Goal: Task Accomplishment & Management: Use online tool/utility

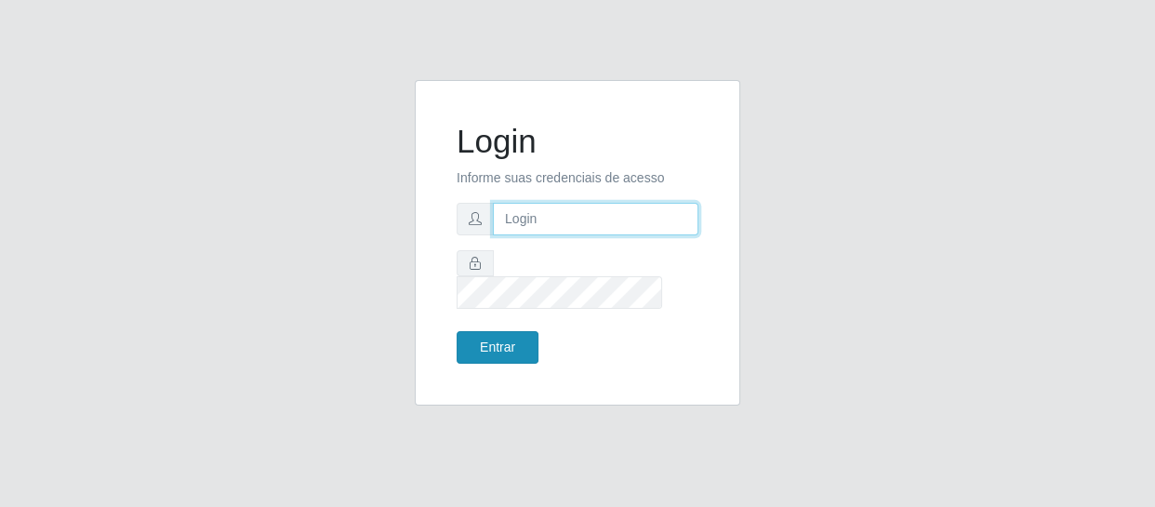
type input "[EMAIL_ADDRESS][DOMAIN_NAME]"
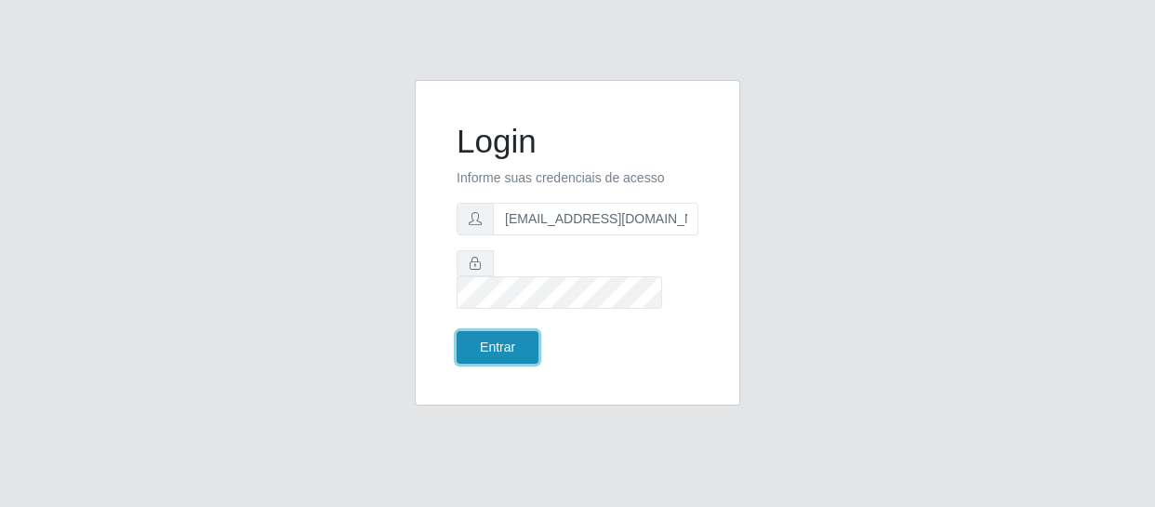
drag, startPoint x: 483, startPoint y: 335, endPoint x: 498, endPoint y: 326, distance: 17.9
click at [498, 331] on button "Entrar" at bounding box center [498, 347] width 82 height 33
click at [506, 331] on button "Entrar" at bounding box center [498, 347] width 82 height 33
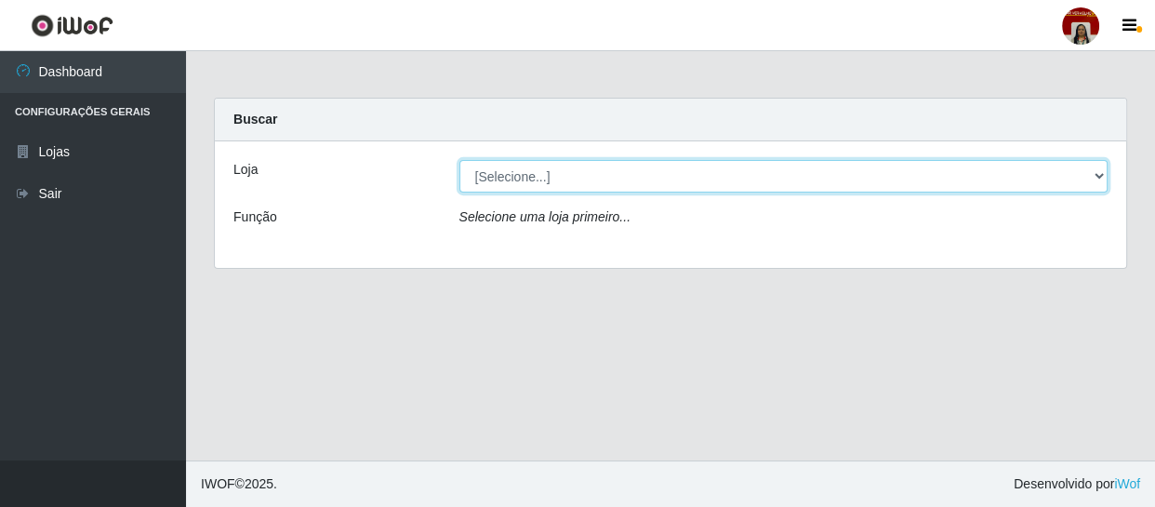
click at [1100, 178] on select "[Selecione...] Mar Vermelho - Loja 04" at bounding box center [783, 176] width 649 height 33
select select "251"
click at [459, 160] on select "[Selecione...] Mar Vermelho - Loja 04" at bounding box center [783, 176] width 649 height 33
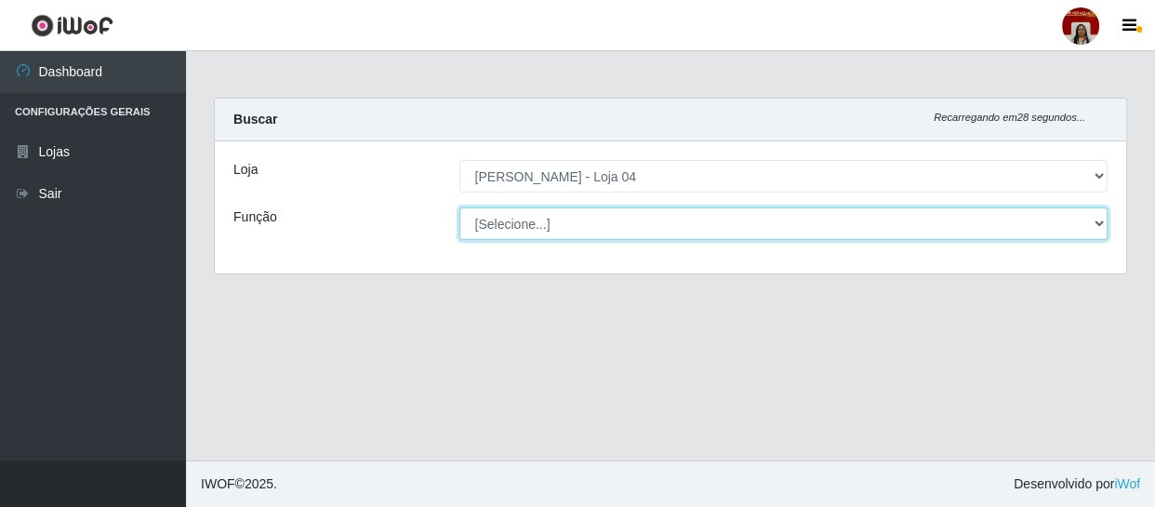
click at [1098, 222] on select "[Selecione...] ASG ASG + ASG ++ Auxiliar de Depósito Auxiliar de Depósito + Aux…" at bounding box center [783, 223] width 649 height 33
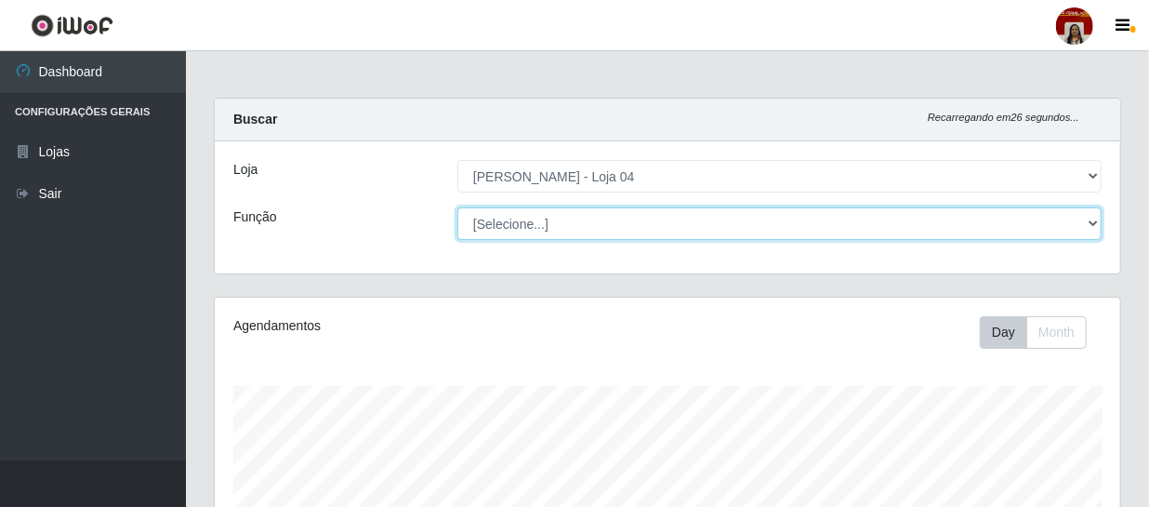
scroll to position [386, 906]
select select "22"
click at [458, 207] on select "[Selecione...] ASG ASG + ASG ++ Auxiliar de Depósito Auxiliar de Depósito + Aux…" at bounding box center [780, 223] width 644 height 33
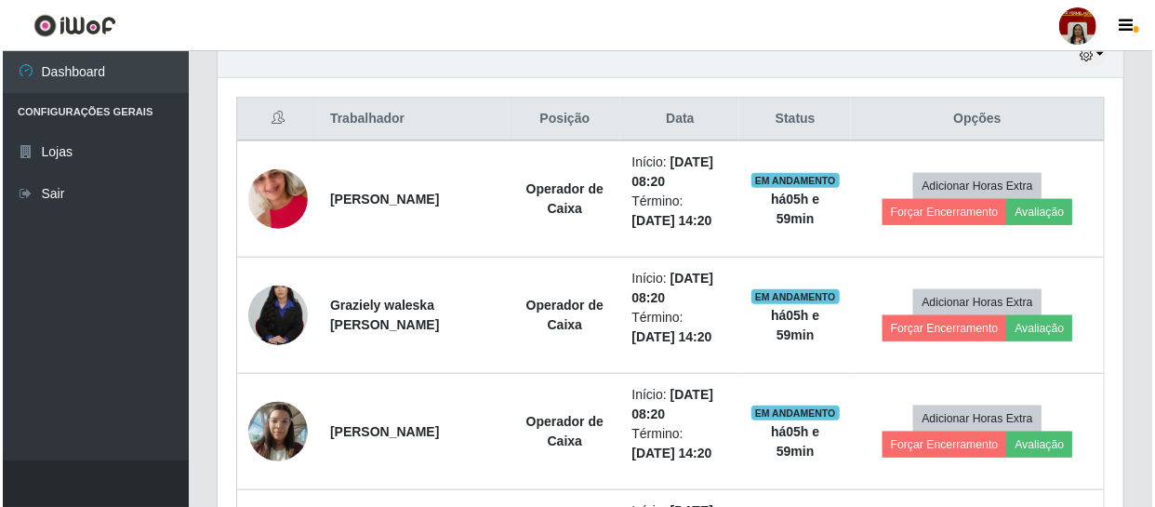
scroll to position [676, 0]
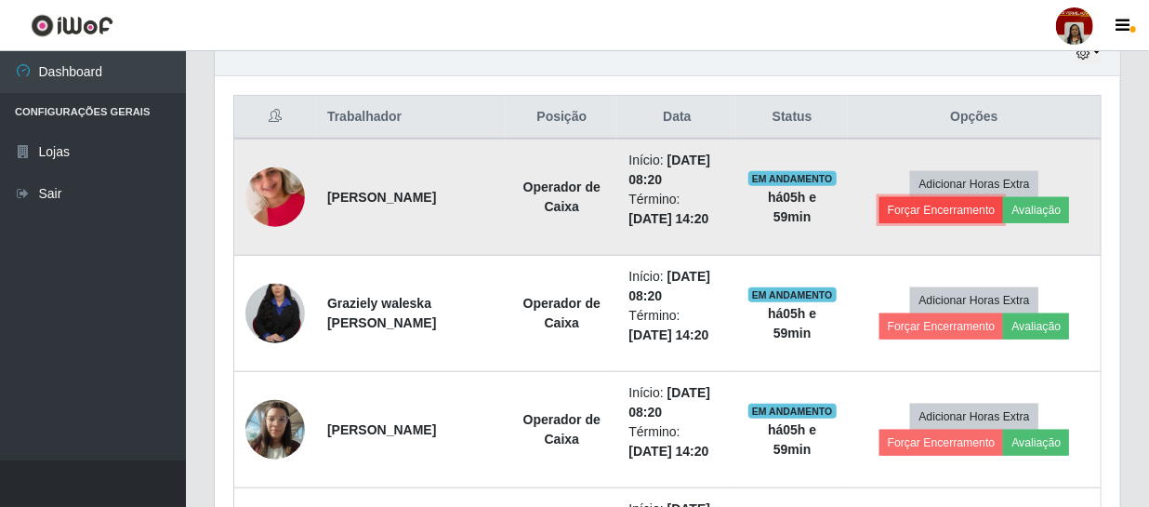
click at [948, 208] on button "Forçar Encerramento" at bounding box center [942, 210] width 125 height 26
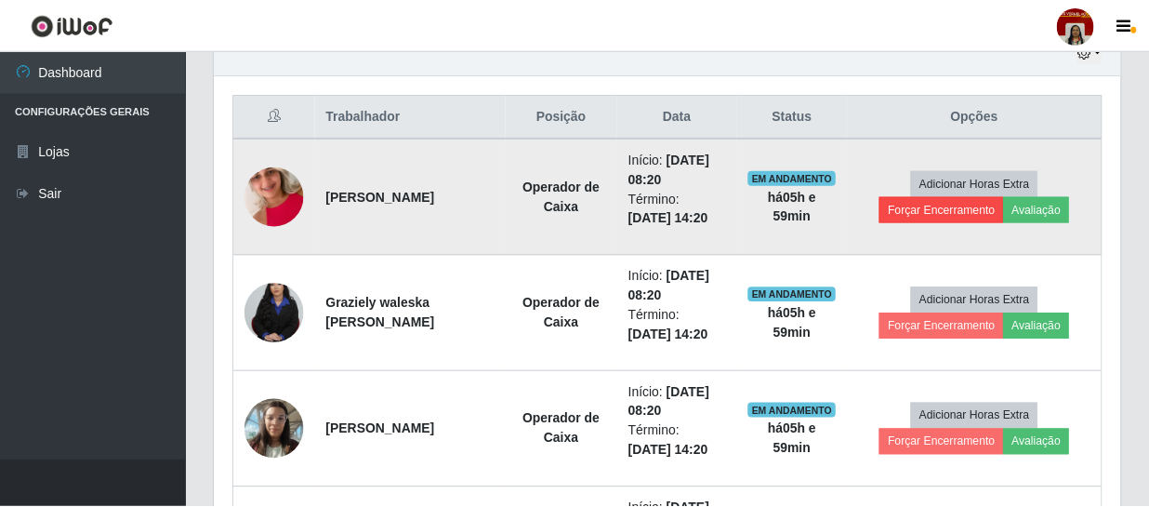
scroll to position [386, 897]
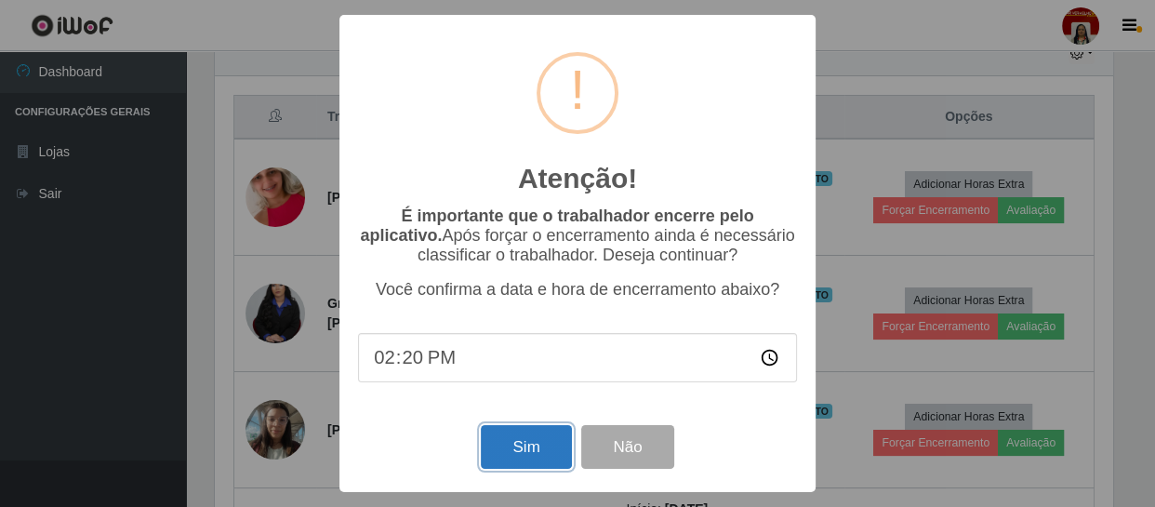
click at [517, 447] on button "Sim" at bounding box center [526, 447] width 90 height 44
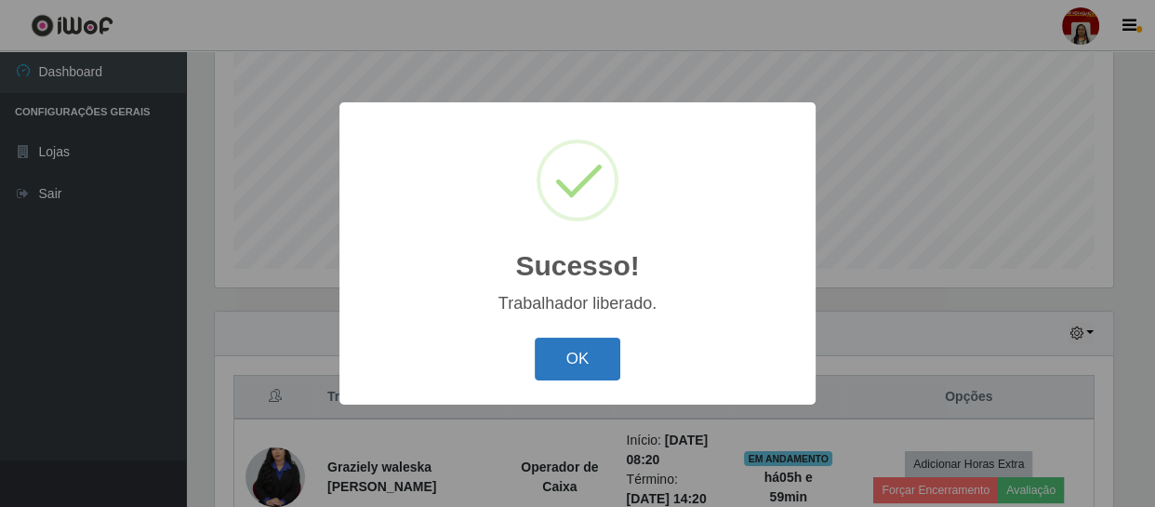
click at [566, 355] on button "OK" at bounding box center [578, 360] width 86 height 44
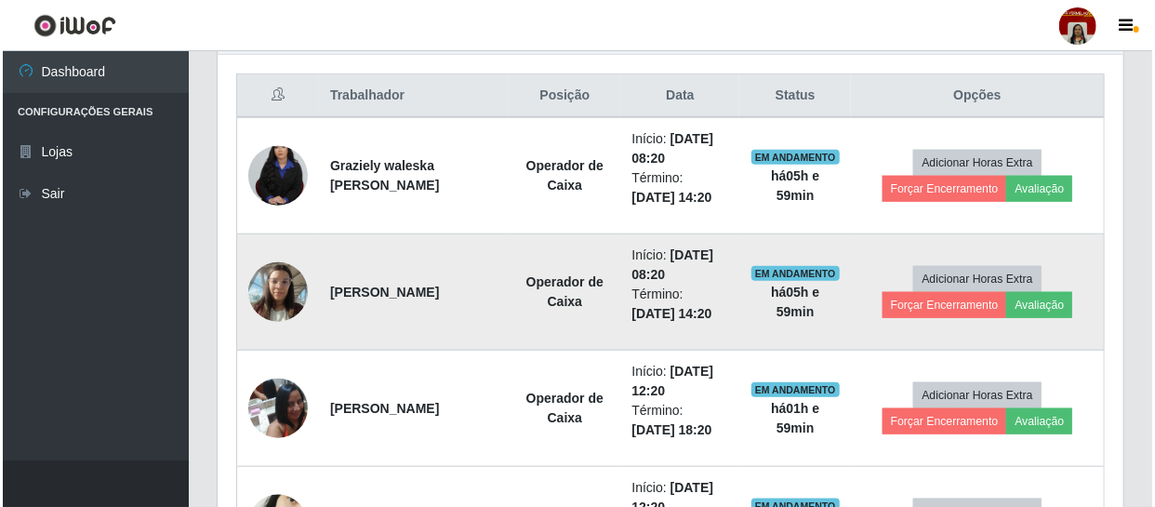
scroll to position [735, 0]
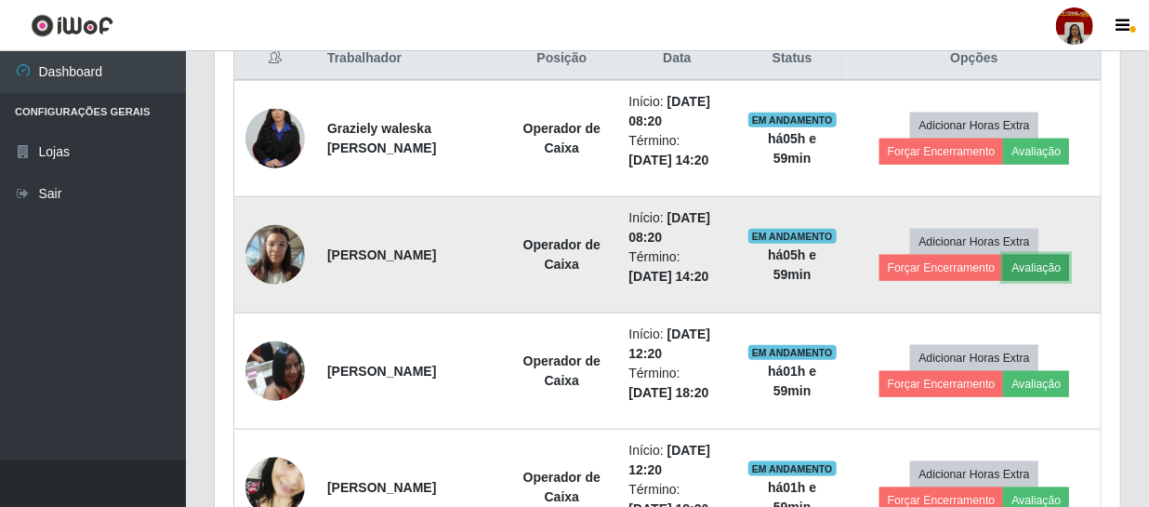
click at [1048, 264] on button "Avaliação" at bounding box center [1036, 268] width 66 height 26
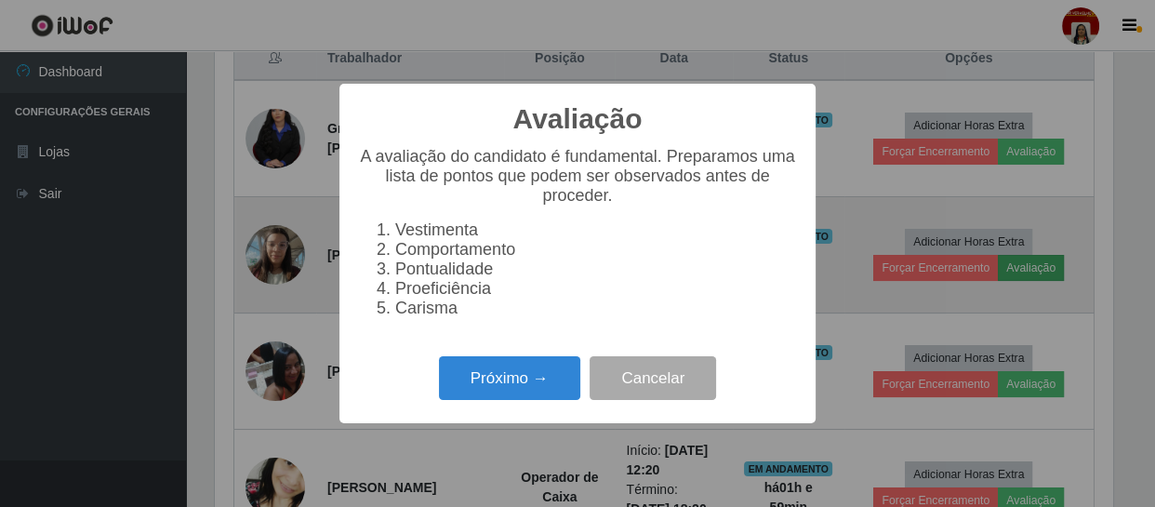
scroll to position [386, 897]
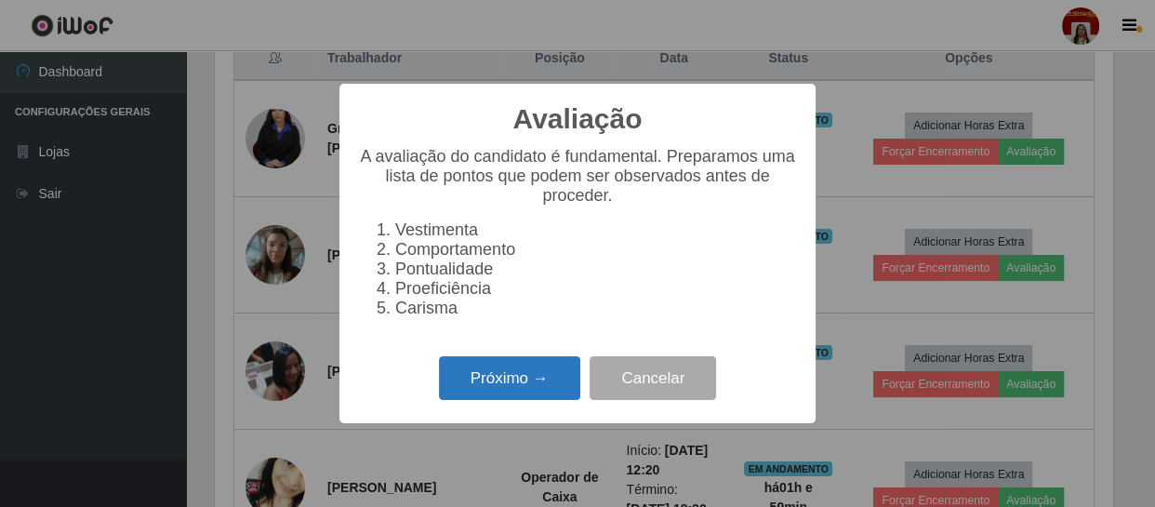
click at [519, 391] on button "Próximo →" at bounding box center [509, 378] width 141 height 44
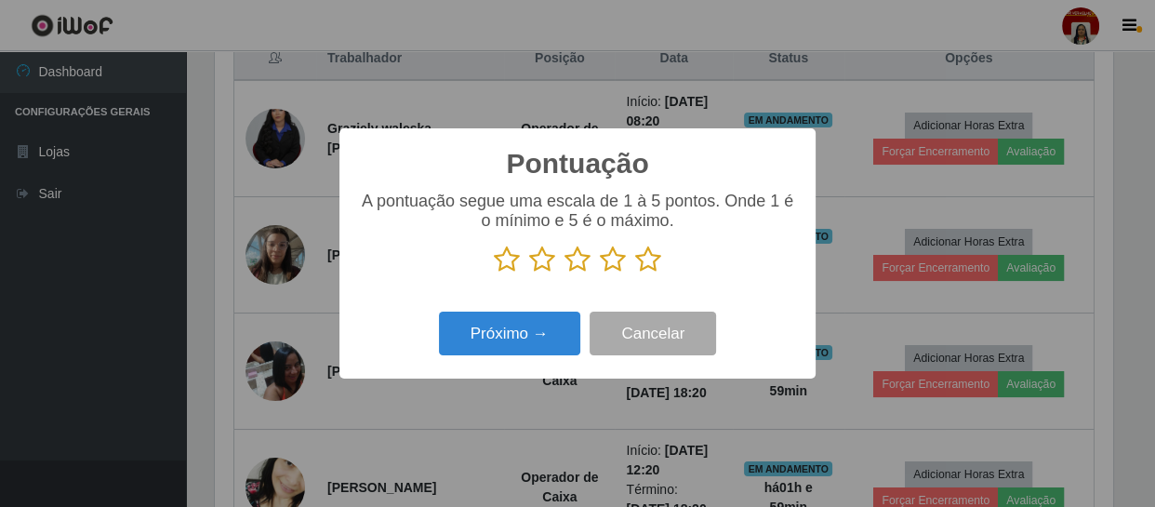
click at [644, 260] on icon at bounding box center [648, 260] width 26 height 28
click at [635, 273] on input "radio" at bounding box center [635, 273] width 0 height 0
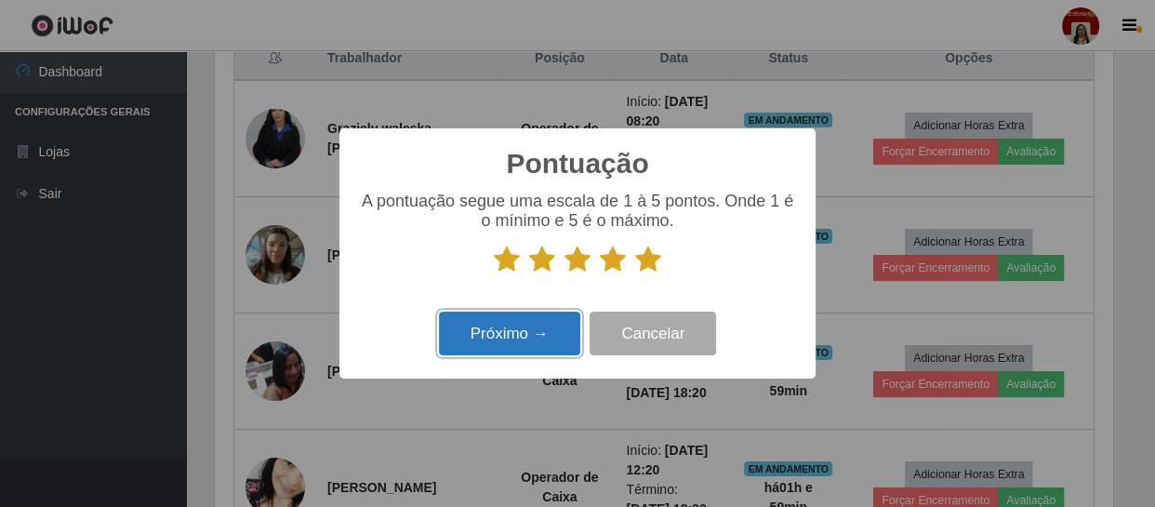
click at [533, 325] on button "Próximo →" at bounding box center [509, 334] width 141 height 44
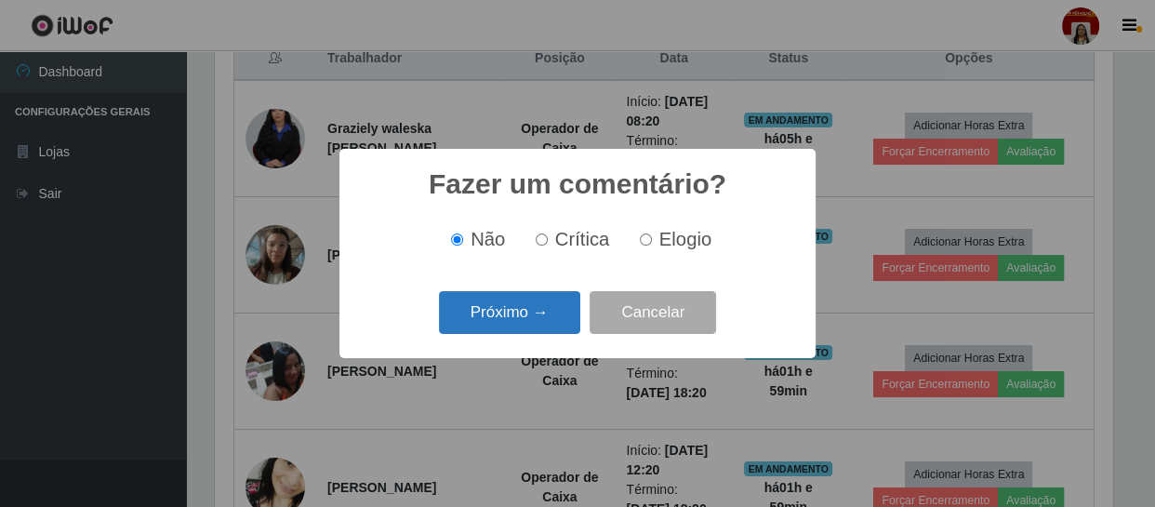
click at [537, 315] on button "Próximo →" at bounding box center [509, 313] width 141 height 44
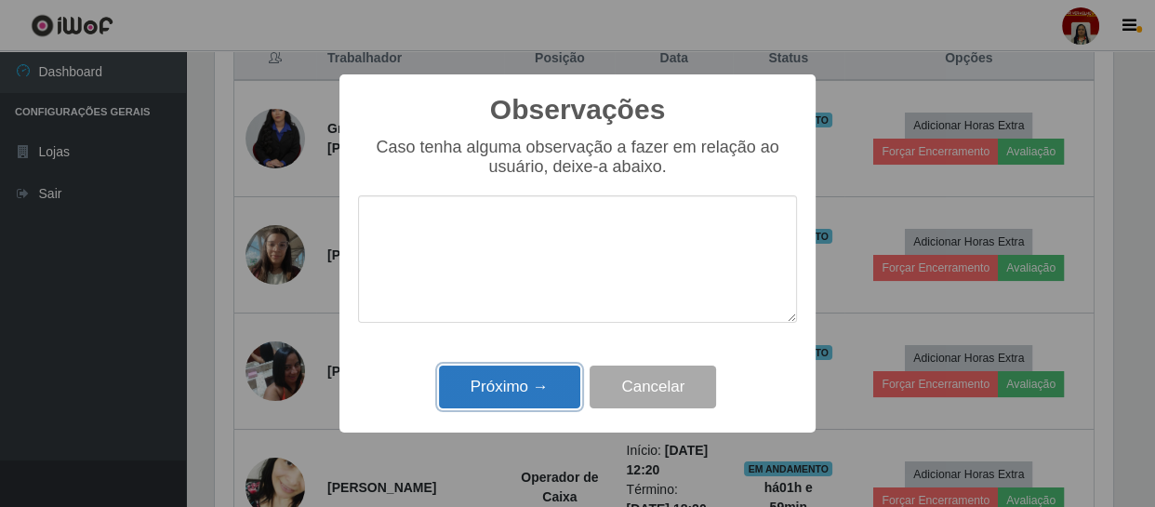
click at [504, 388] on button "Próximo →" at bounding box center [509, 387] width 141 height 44
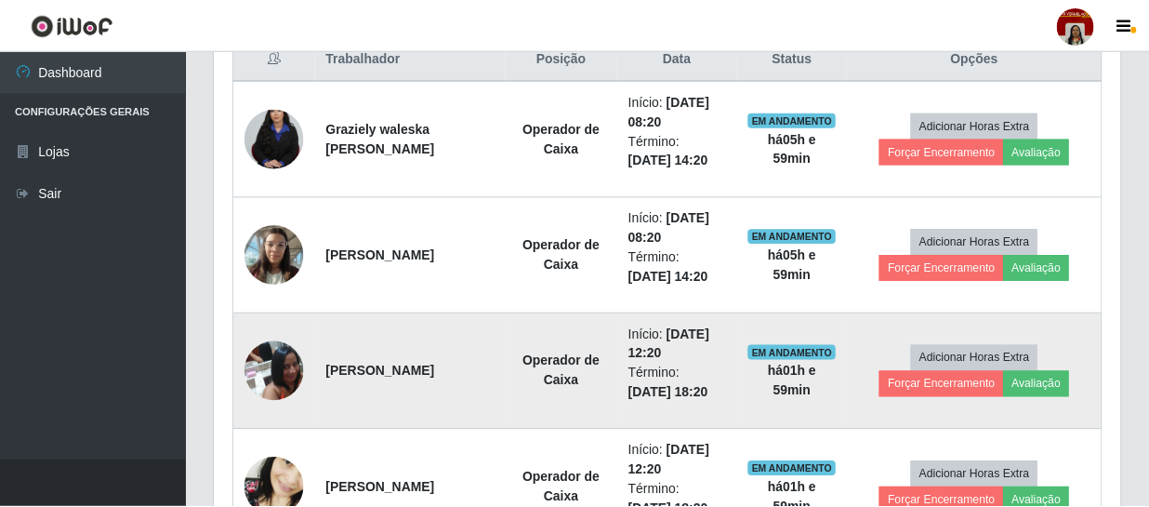
scroll to position [386, 906]
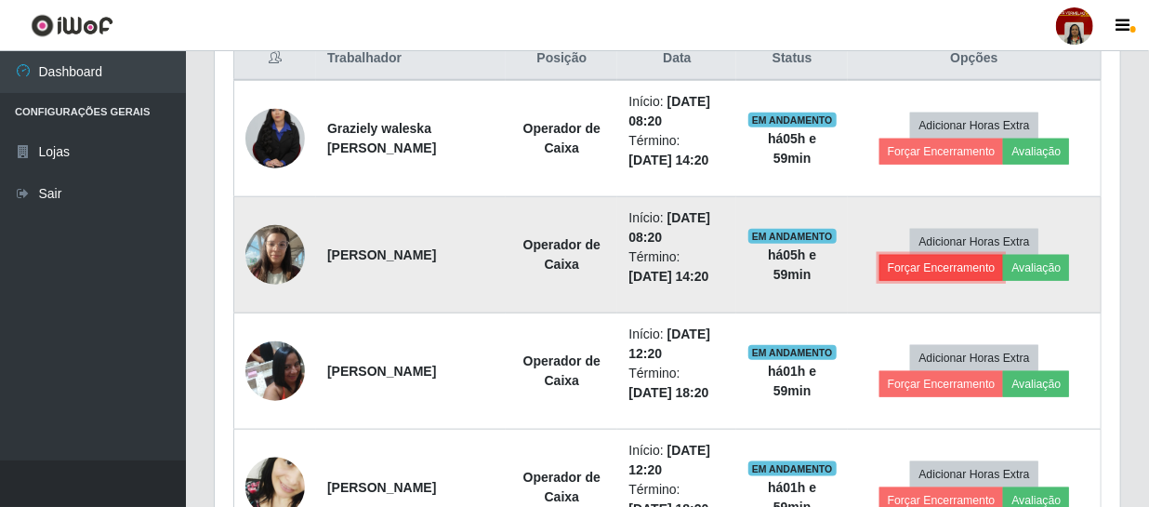
click at [937, 264] on button "Forçar Encerramento" at bounding box center [942, 268] width 125 height 26
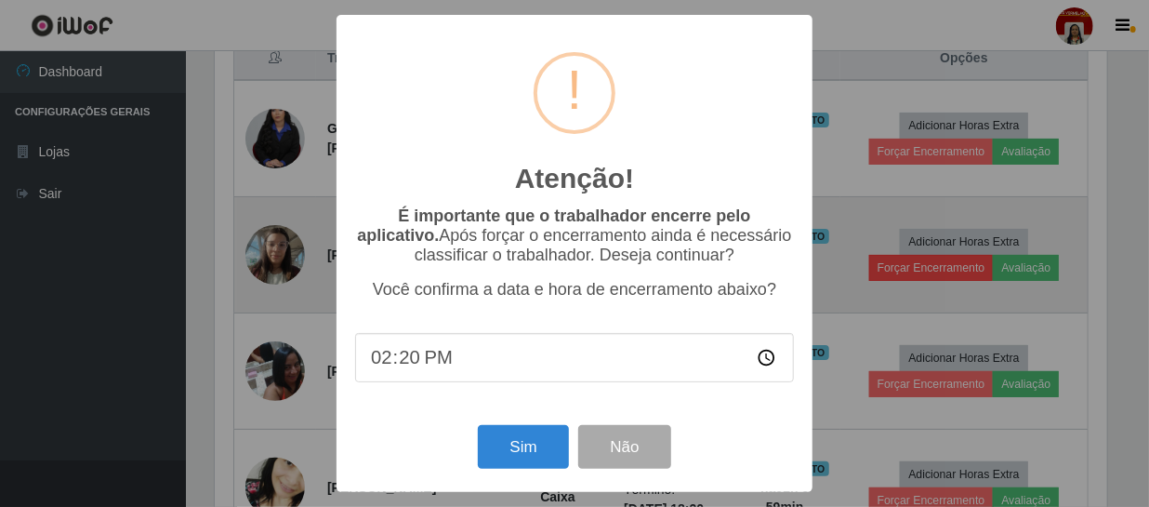
scroll to position [386, 897]
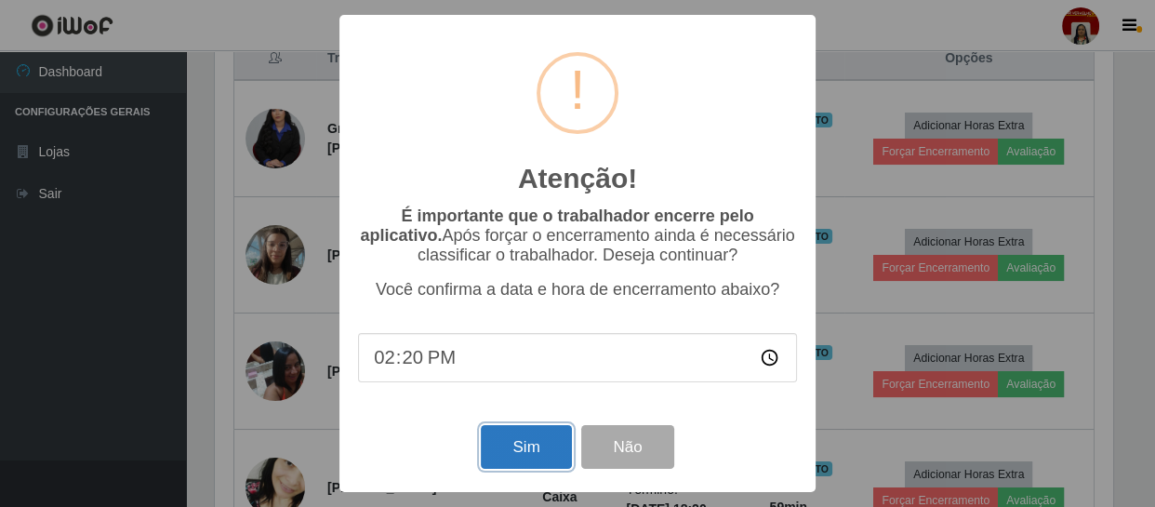
click at [527, 445] on button "Sim" at bounding box center [526, 447] width 90 height 44
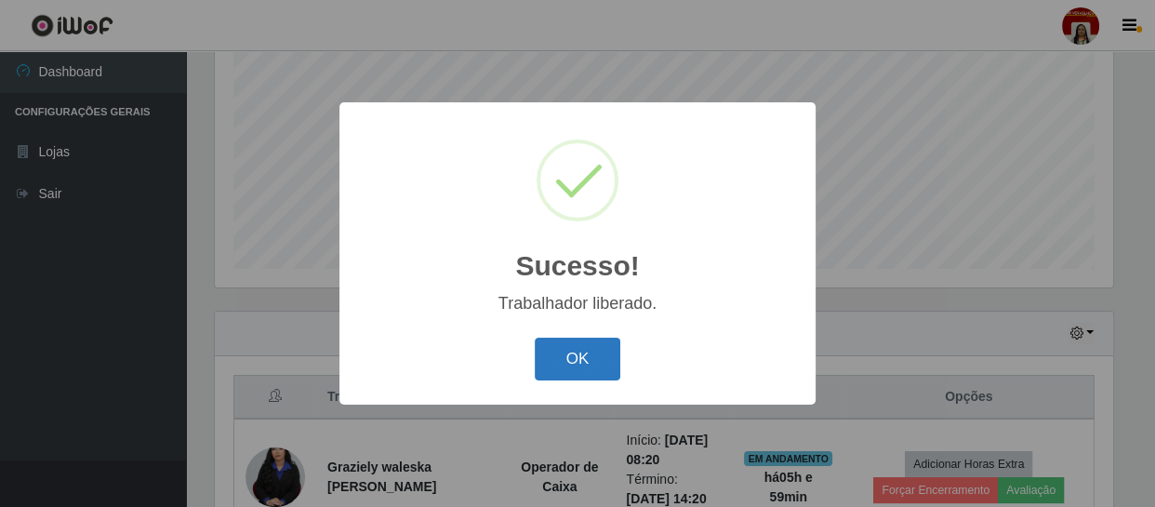
click at [565, 353] on button "OK" at bounding box center [578, 360] width 86 height 44
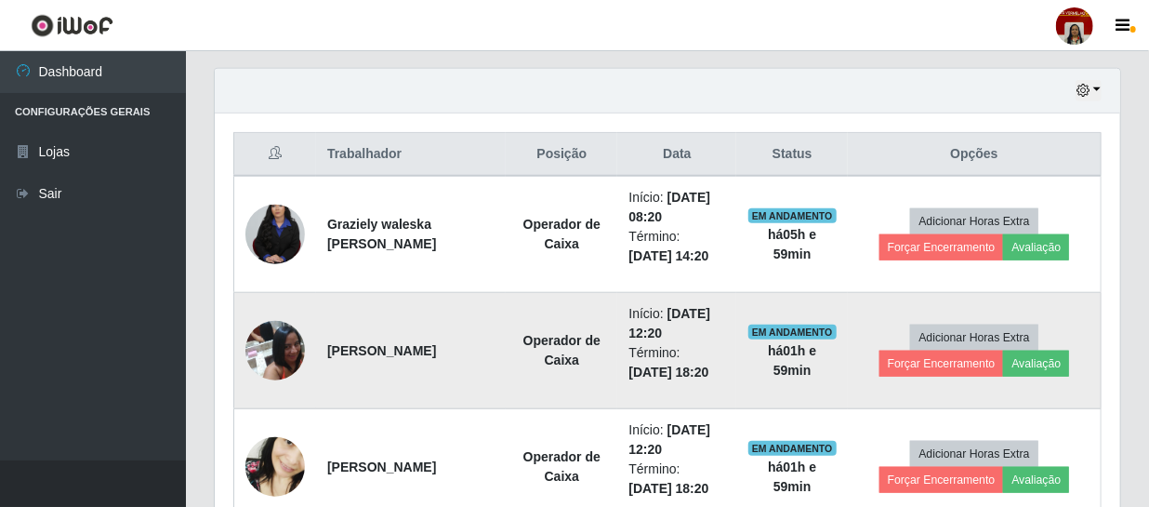
scroll to position [0, 0]
